Goal: Information Seeking & Learning: Learn about a topic

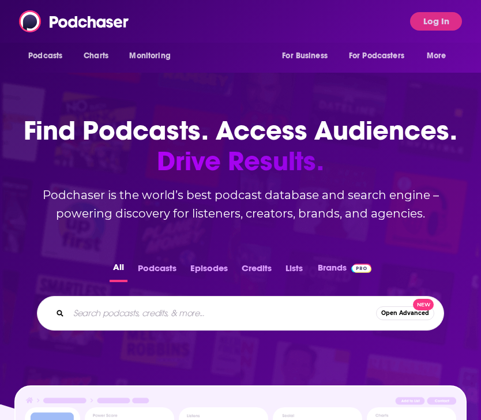
click at [136, 317] on input "Search podcasts, credits, & more..." at bounding box center [223, 313] width 308 height 18
type input "the speed of culture"
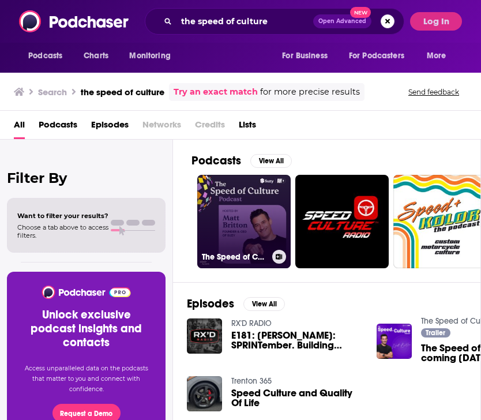
click at [242, 238] on link "The Speed of Culture Podcast" at bounding box center [244, 222] width 94 height 94
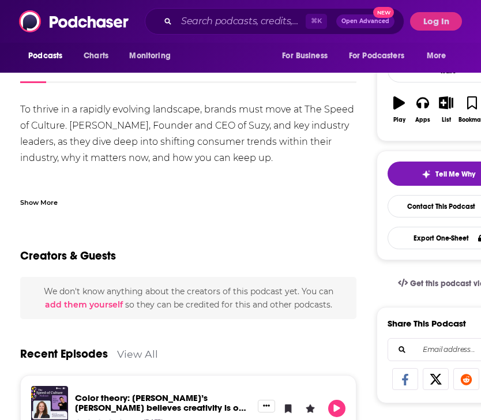
scroll to position [133, 0]
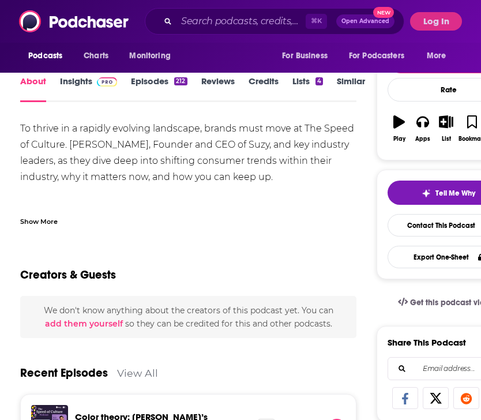
click at [73, 86] on link "Insights" at bounding box center [88, 89] width 57 height 27
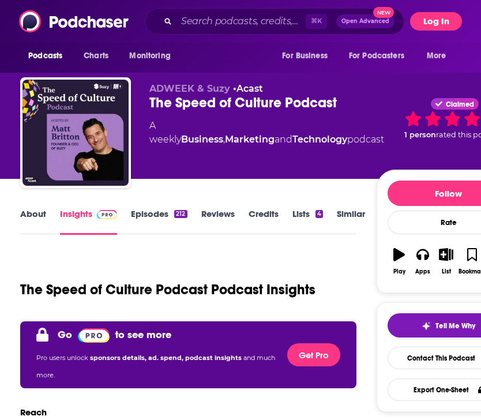
click at [444, 19] on button "Log In" at bounding box center [436, 21] width 52 height 18
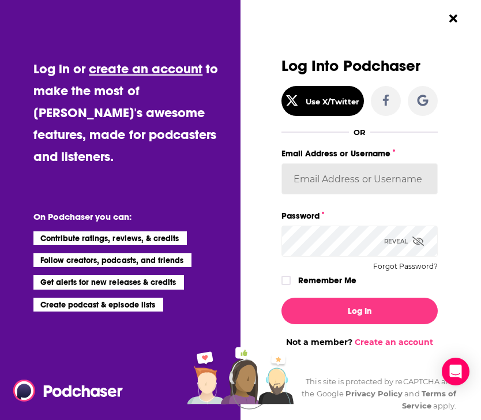
click at [363, 177] on input "Email Address or Username" at bounding box center [360, 178] width 156 height 31
click at [326, 185] on input "Email Address or Username" at bounding box center [360, 178] width 156 height 31
type input "[EMAIL_ADDRESS][PERSON_NAME][DOMAIN_NAME]"
click at [282, 298] on button "Log In" at bounding box center [360, 311] width 156 height 27
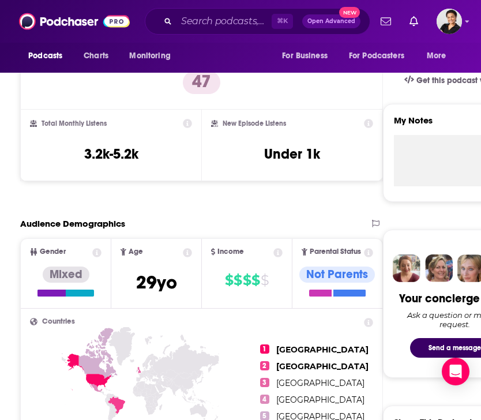
scroll to position [353, 0]
